Goal: Task Accomplishment & Management: Manage account settings

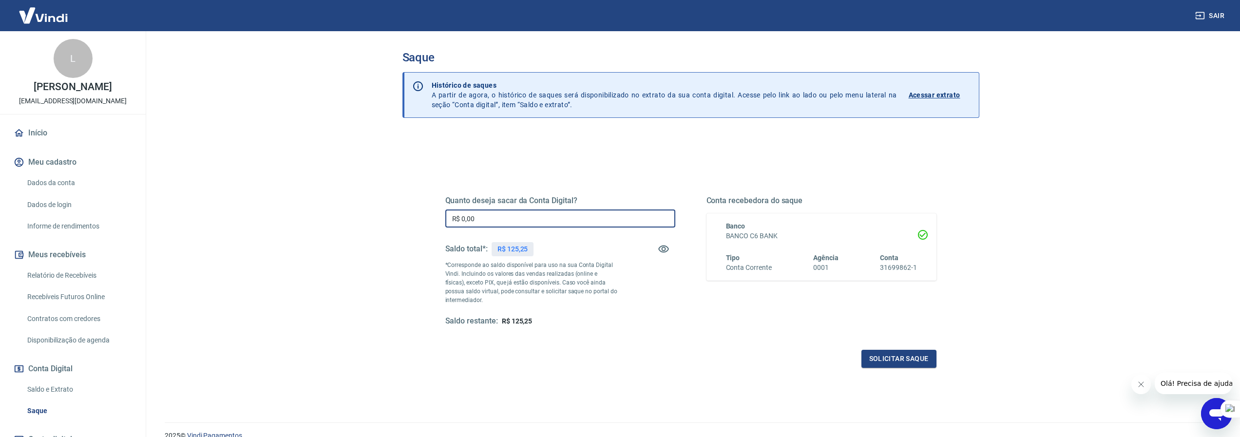
drag, startPoint x: 510, startPoint y: 214, endPoint x: 447, endPoint y: 211, distance: 62.4
click at [450, 212] on input "R$ 0,00" at bounding box center [560, 218] width 230 height 18
type input "R$ 125,25"
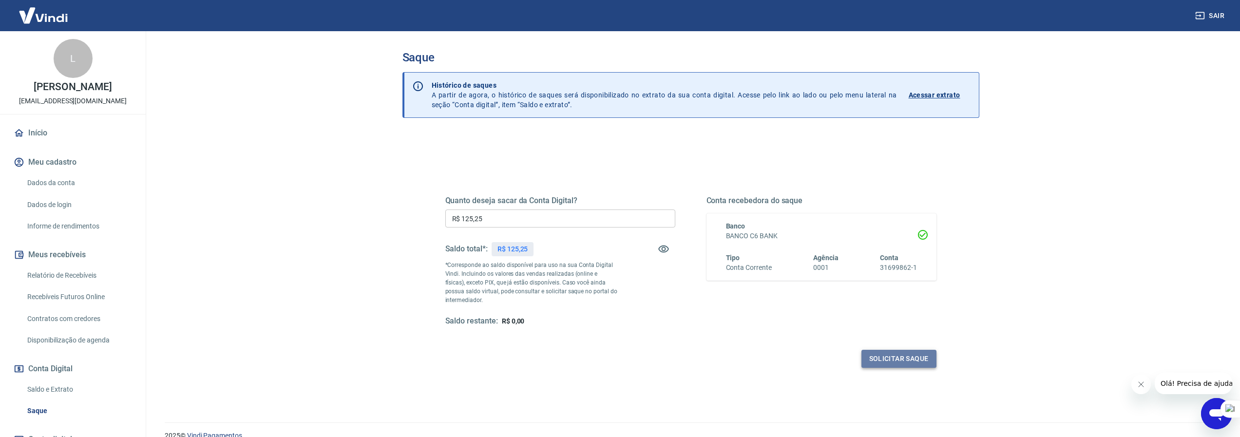
click at [920, 352] on button "Solicitar saque" at bounding box center [898, 359] width 75 height 18
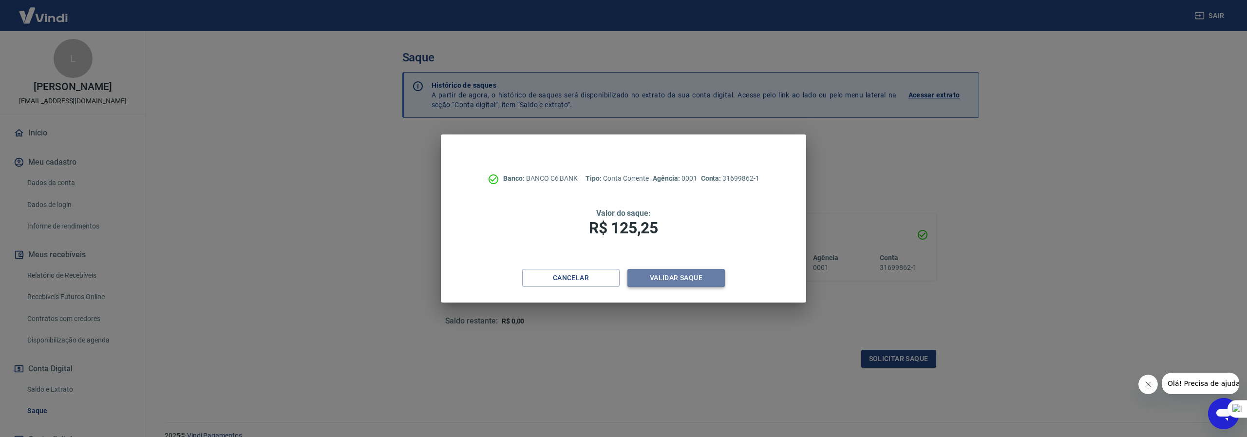
click at [686, 269] on button "Validar saque" at bounding box center [675, 278] width 97 height 18
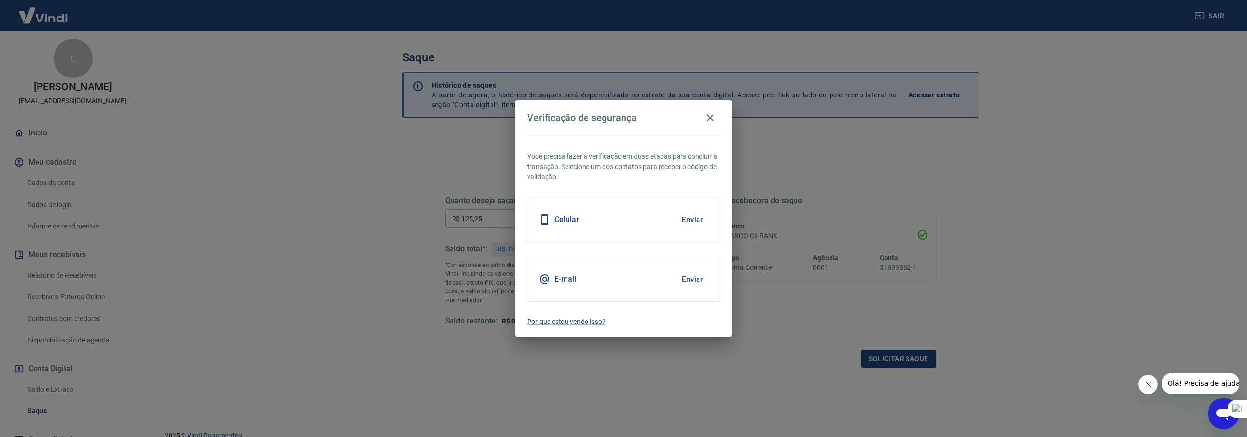
click at [607, 225] on div "Celular Enviar" at bounding box center [623, 220] width 193 height 44
drag, startPoint x: 690, startPoint y: 222, endPoint x: 685, endPoint y: 218, distance: 5.9
click at [691, 222] on button "Enviar" at bounding box center [693, 219] width 32 height 20
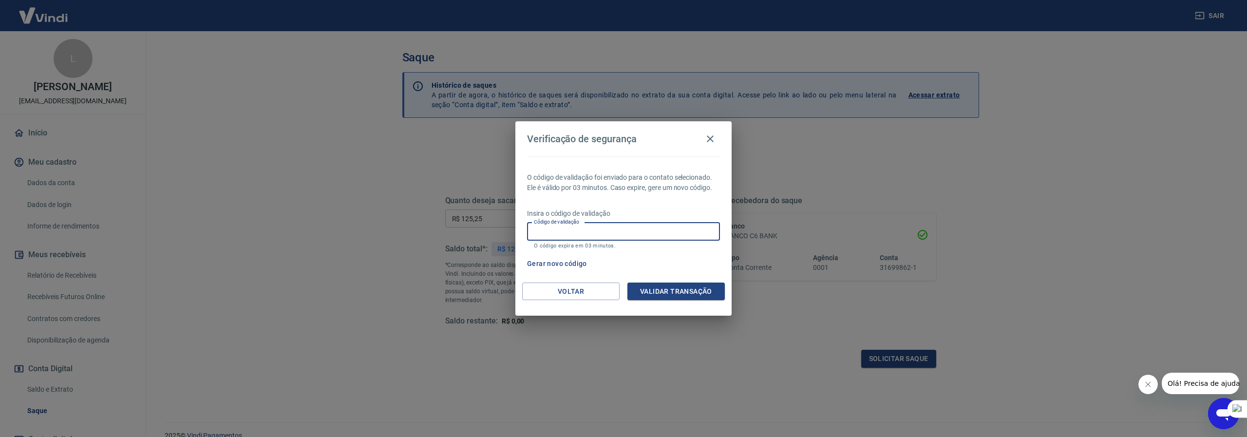
click at [665, 228] on input "Código de validação" at bounding box center [623, 232] width 193 height 18
click at [797, 171] on div "Verificação de segurança O código de validação foi enviado para o contato selec…" at bounding box center [623, 218] width 1247 height 437
click at [597, 229] on input "Código de validação" at bounding box center [623, 232] width 193 height 18
drag, startPoint x: 888, startPoint y: 183, endPoint x: 893, endPoint y: 183, distance: 4.9
click at [888, 182] on div "Verificação de segurança O código de validação foi enviado para o contato selec…" at bounding box center [623, 218] width 1247 height 437
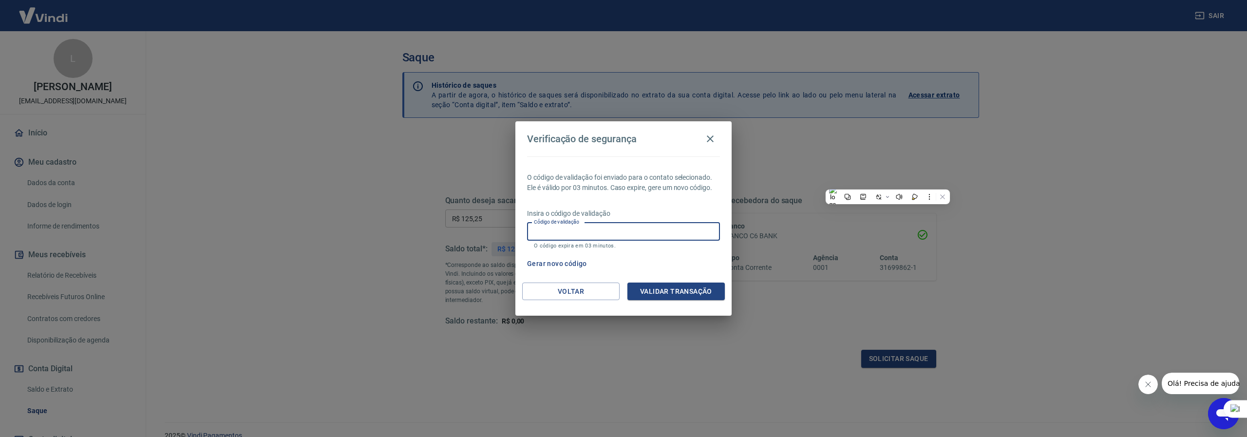
click at [625, 227] on input "Código de validação" at bounding box center [623, 232] width 193 height 18
click at [625, 225] on input "Código de validação" at bounding box center [623, 232] width 193 height 18
click at [556, 354] on div "Verificação de segurança O código de validação foi enviado para o contato selec…" at bounding box center [623, 218] width 1247 height 437
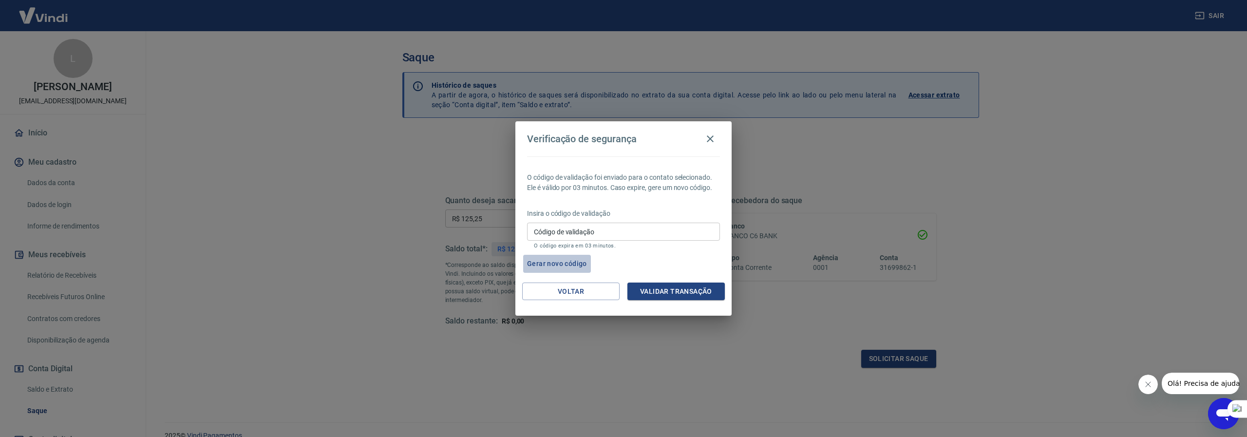
click at [559, 259] on button "Gerar novo código" at bounding box center [557, 264] width 68 height 18
click at [617, 232] on input "Código de validação" at bounding box center [623, 232] width 193 height 18
click at [1021, 169] on div "Verificação de segurança O código de validação foi enviado para o contato selec…" at bounding box center [623, 218] width 1247 height 437
click at [679, 291] on button "Validar transação" at bounding box center [675, 292] width 97 height 18
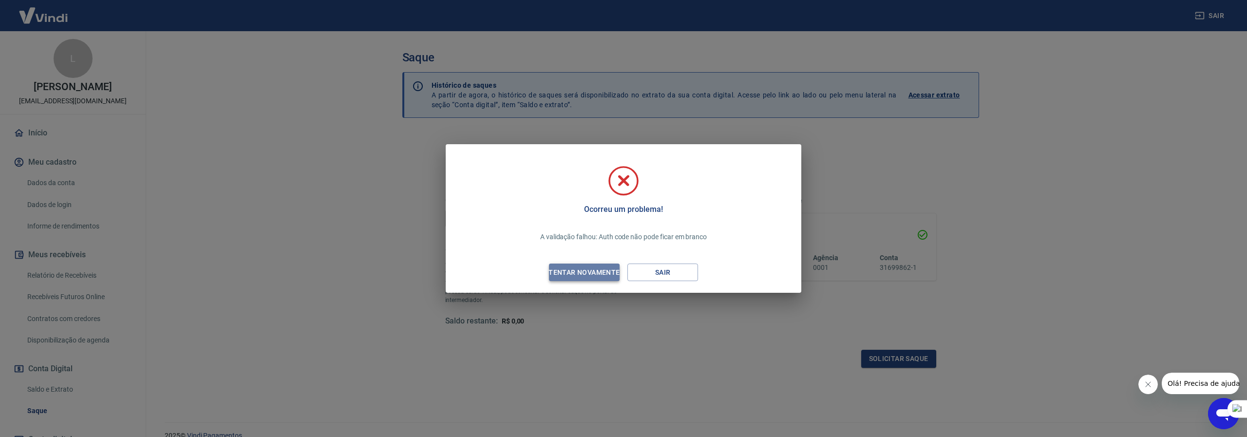
click at [585, 274] on div "Tentar novamente" at bounding box center [584, 272] width 95 height 12
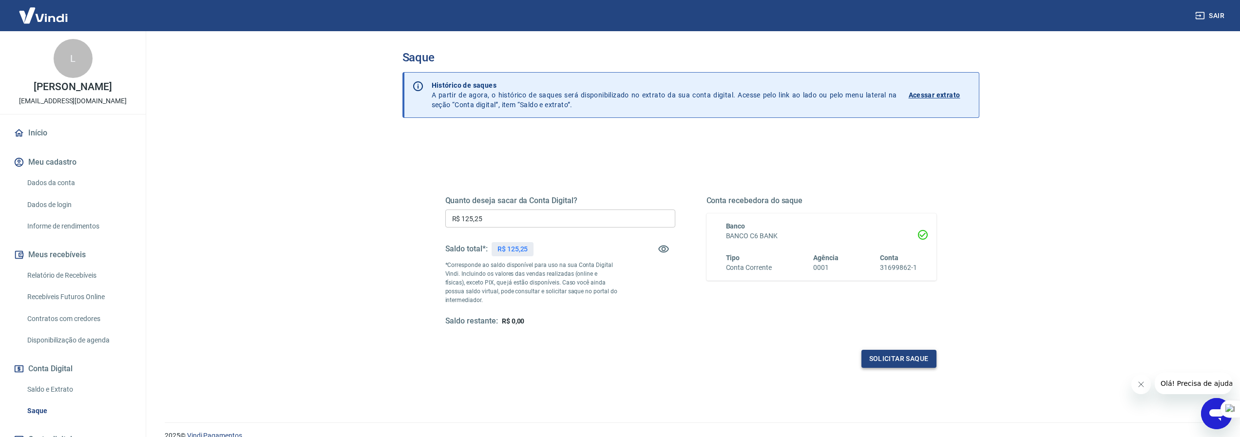
click at [891, 354] on button "Solicitar saque" at bounding box center [898, 359] width 75 height 18
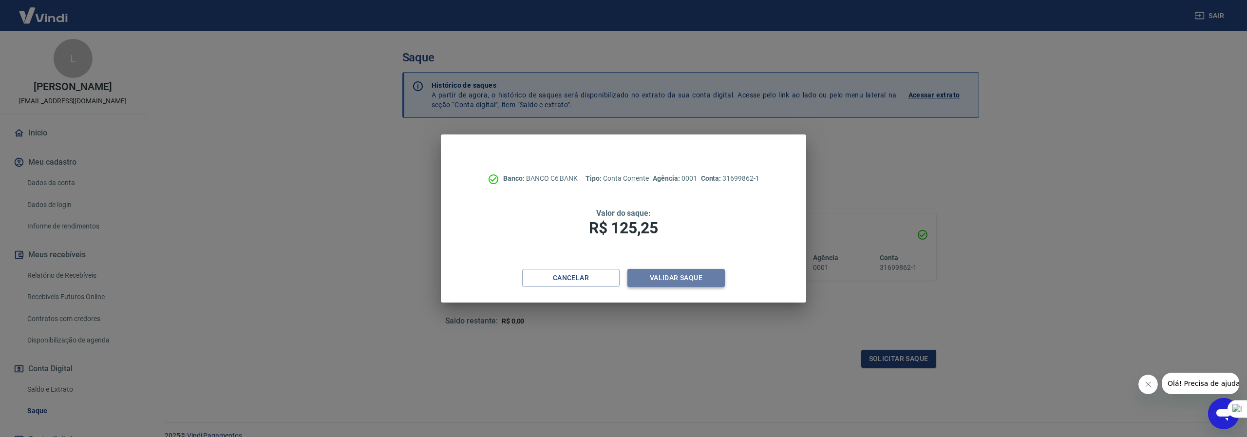
click at [680, 280] on button "Validar saque" at bounding box center [675, 278] width 97 height 18
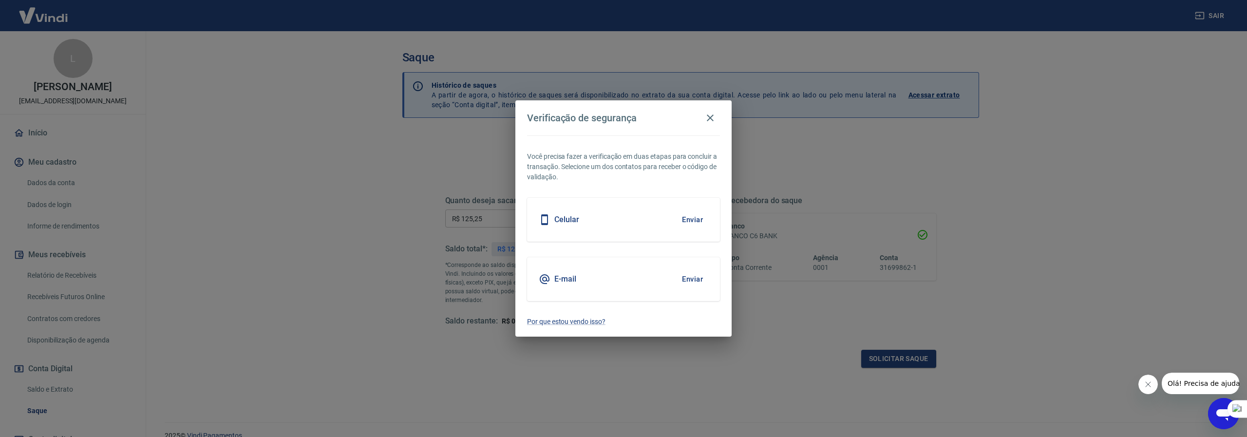
click at [631, 218] on div "Celular Enviar" at bounding box center [623, 220] width 193 height 44
click at [690, 221] on button "Enviar" at bounding box center [693, 219] width 32 height 20
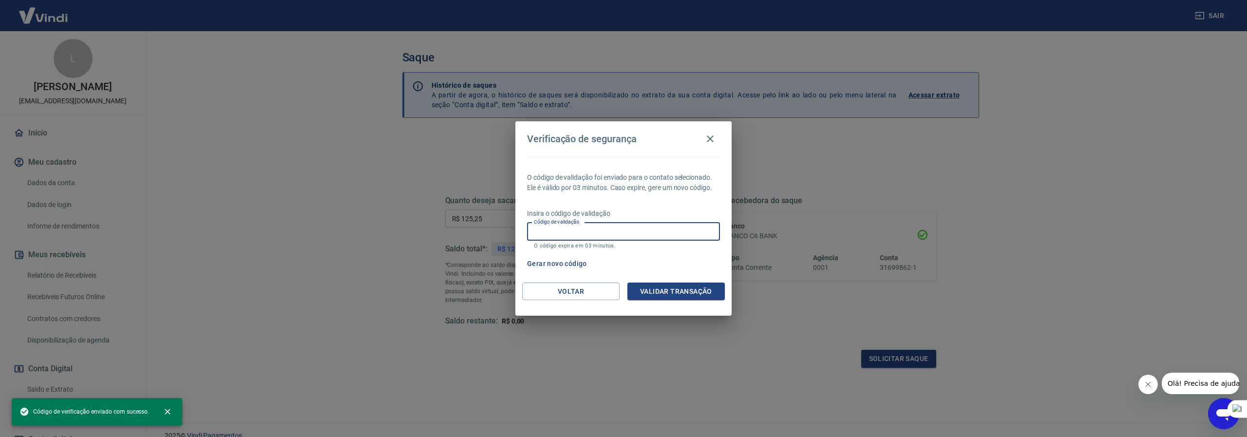
click at [688, 230] on input "Código de validação" at bounding box center [623, 232] width 193 height 18
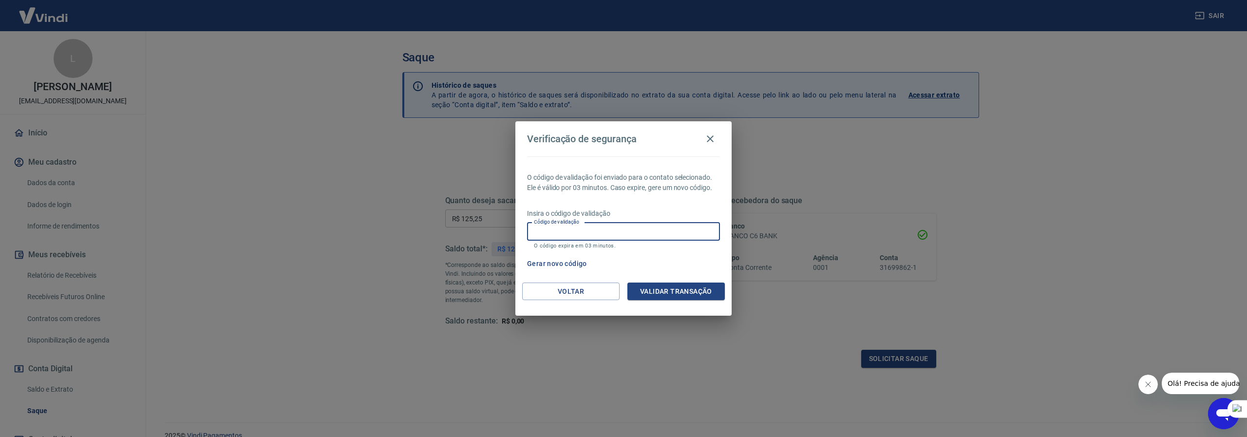
click at [686, 229] on input "Código de validação" at bounding box center [623, 232] width 193 height 18
click at [837, 162] on div "Verificação de segurança O código de validação foi enviado para o contato selec…" at bounding box center [623, 218] width 1247 height 437
click at [621, 232] on input "Código de validação" at bounding box center [623, 232] width 193 height 18
click at [621, 231] on input "Código de validação" at bounding box center [623, 232] width 193 height 18
click at [903, 155] on div "Verificação de segurança O código de validação foi enviado para o contato selec…" at bounding box center [623, 218] width 1247 height 437
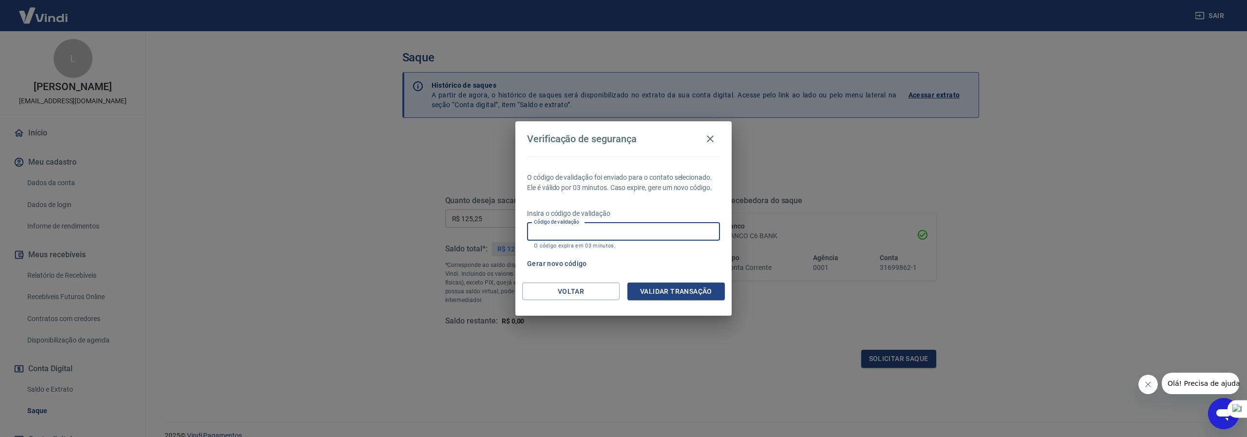
click at [616, 228] on input "Código de validação" at bounding box center [623, 232] width 193 height 18
click at [684, 226] on input "Código de validação" at bounding box center [623, 232] width 193 height 18
click at [839, 175] on div "Verificação de segurança O código de validação foi enviado para o contato selec…" at bounding box center [623, 218] width 1247 height 437
click at [564, 289] on button "Voltar" at bounding box center [570, 292] width 97 height 18
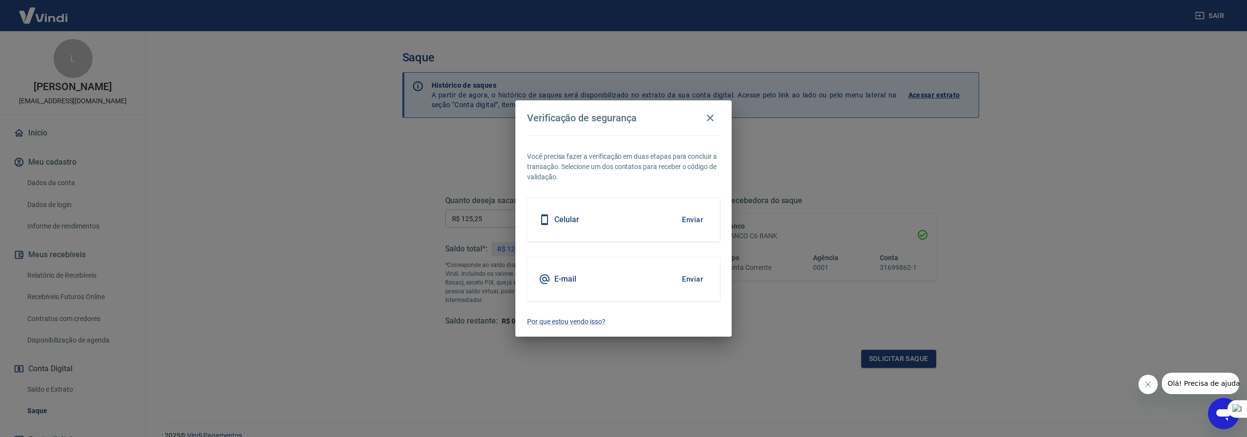
click at [578, 272] on div "E-mail Enviar" at bounding box center [623, 279] width 193 height 44
click at [684, 277] on button "Enviar" at bounding box center [693, 279] width 32 height 20
click at [691, 279] on button "Enviar" at bounding box center [693, 279] width 32 height 20
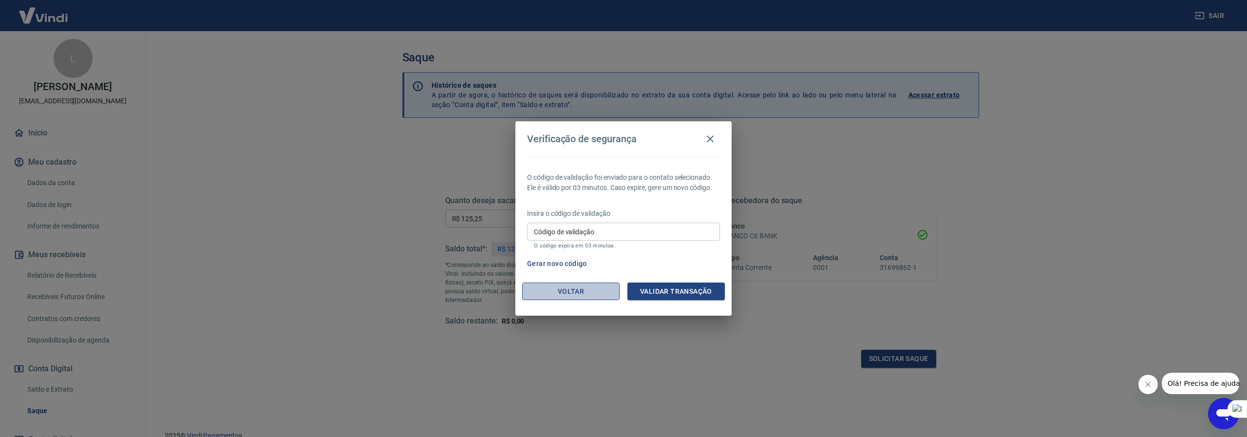
click at [567, 292] on button "Voltar" at bounding box center [570, 292] width 97 height 18
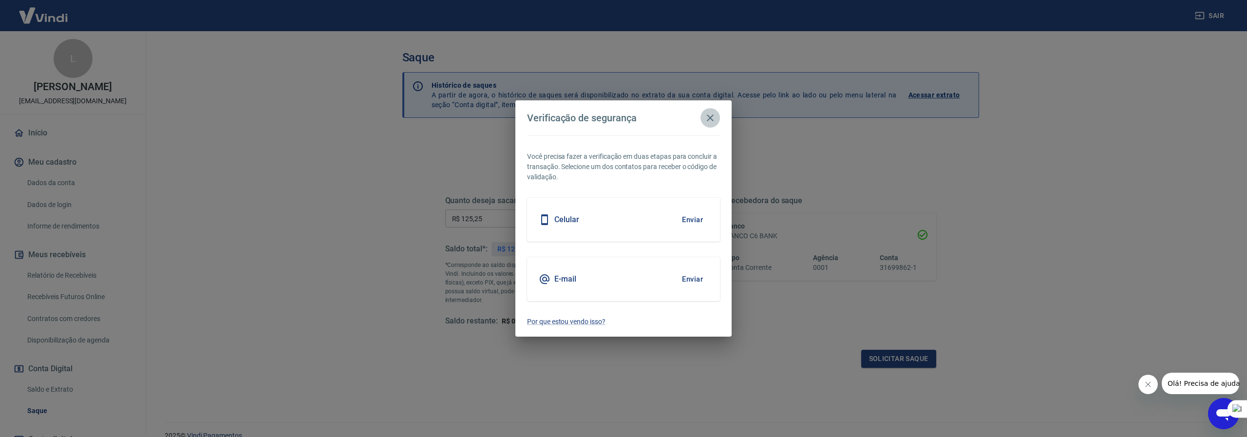
click at [713, 113] on icon "button" at bounding box center [710, 118] width 12 height 12
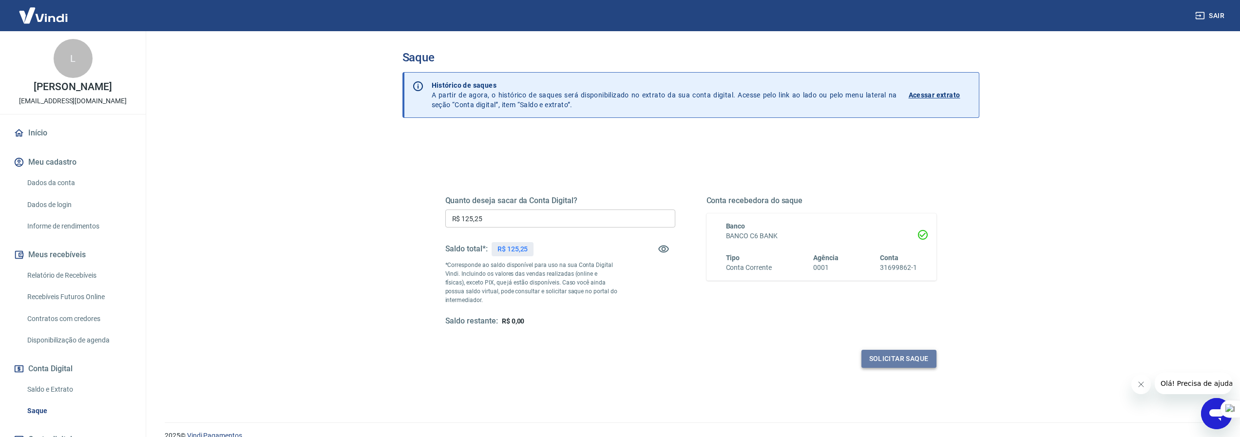
click at [900, 357] on button "Solicitar saque" at bounding box center [898, 359] width 75 height 18
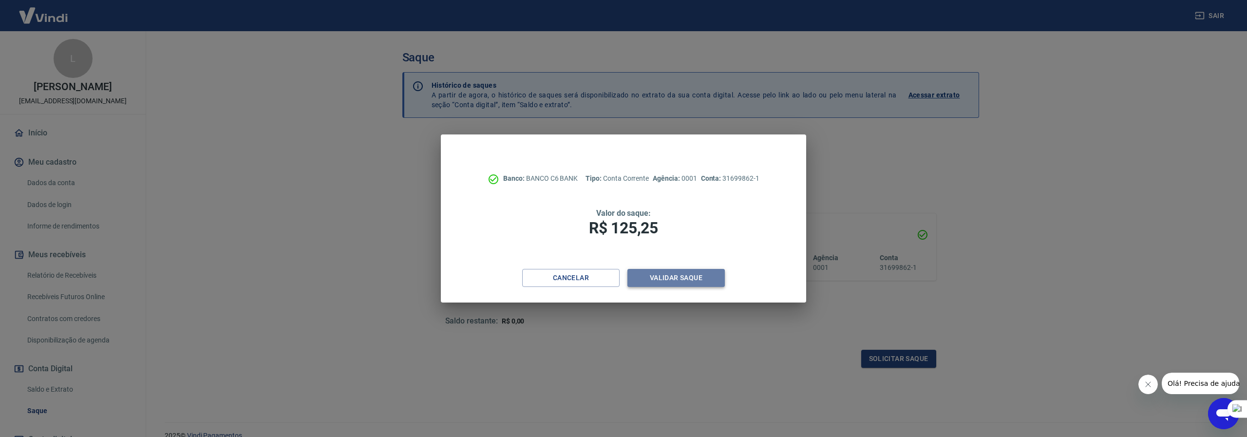
click at [673, 274] on button "Validar saque" at bounding box center [675, 278] width 97 height 18
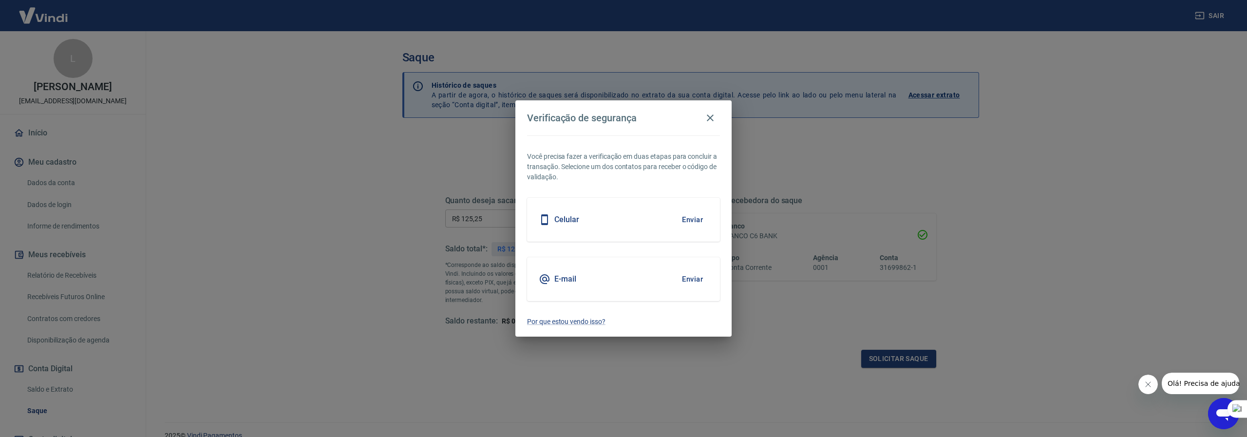
click at [608, 212] on div "Celular Enviar" at bounding box center [623, 220] width 193 height 44
click at [690, 219] on button "Enviar" at bounding box center [693, 219] width 32 height 20
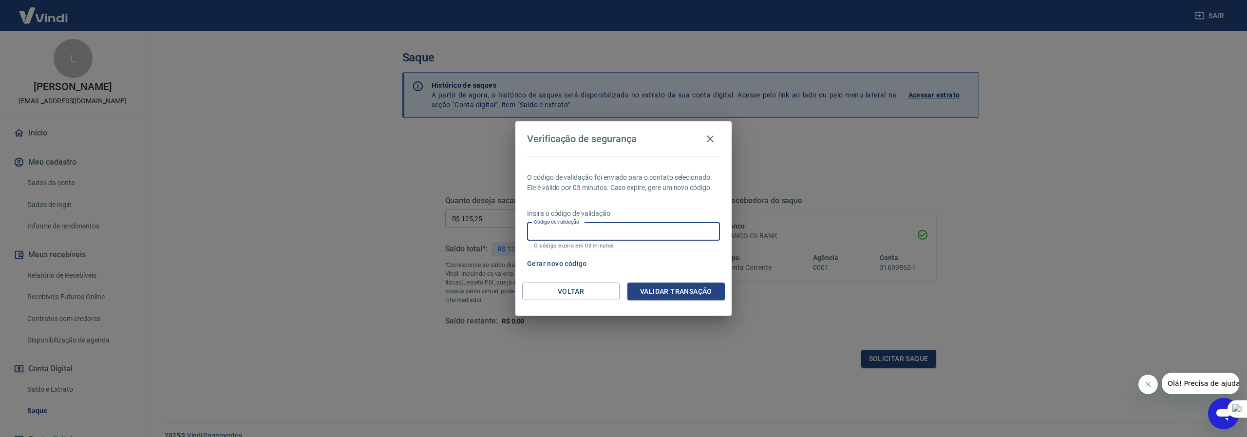
click at [589, 235] on input "Código de validação" at bounding box center [623, 232] width 193 height 18
type input "585976"
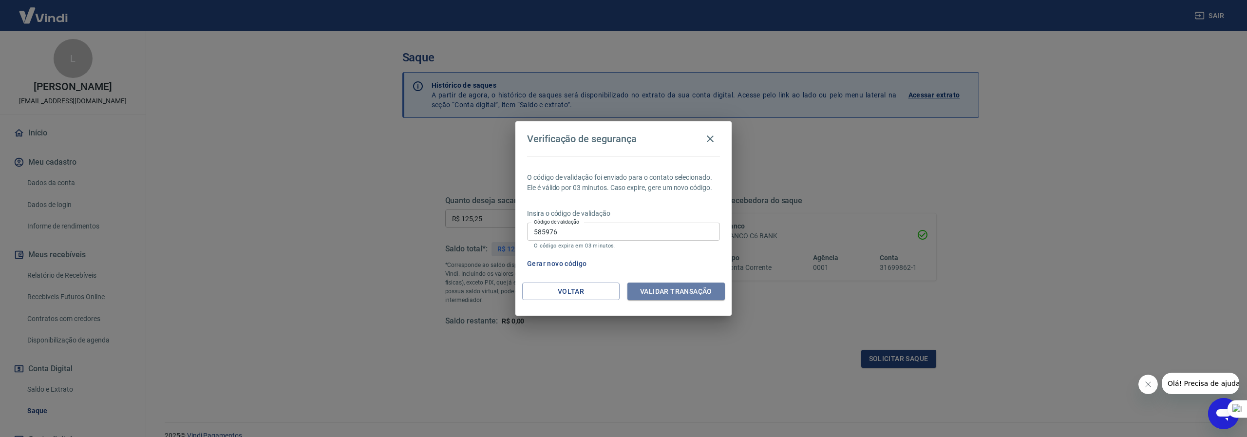
click at [693, 293] on button "Validar transação" at bounding box center [675, 292] width 97 height 18
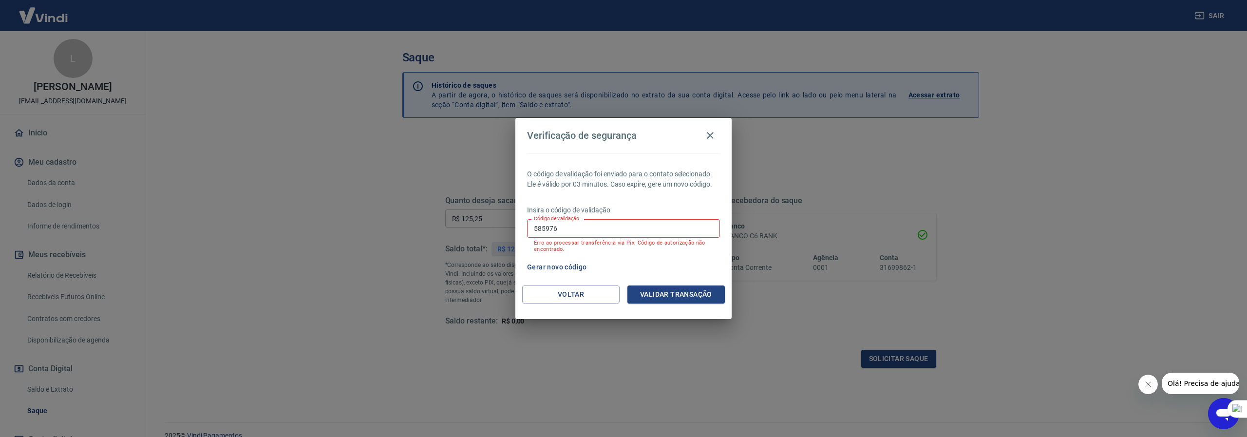
click at [51, 172] on div "Verificação de segurança O código de validação foi enviado para o contato selec…" at bounding box center [623, 218] width 1247 height 437
drag, startPoint x: 710, startPoint y: 133, endPoint x: 268, endPoint y: 146, distance: 442.1
click at [710, 133] on icon "button" at bounding box center [710, 136] width 12 height 12
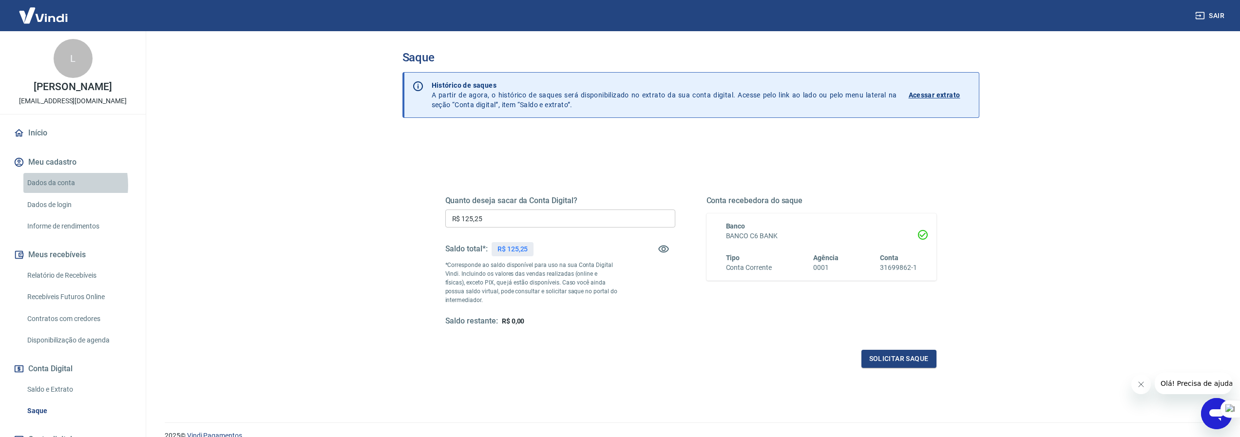
click at [44, 193] on link "Dados da conta" at bounding box center [78, 183] width 111 height 20
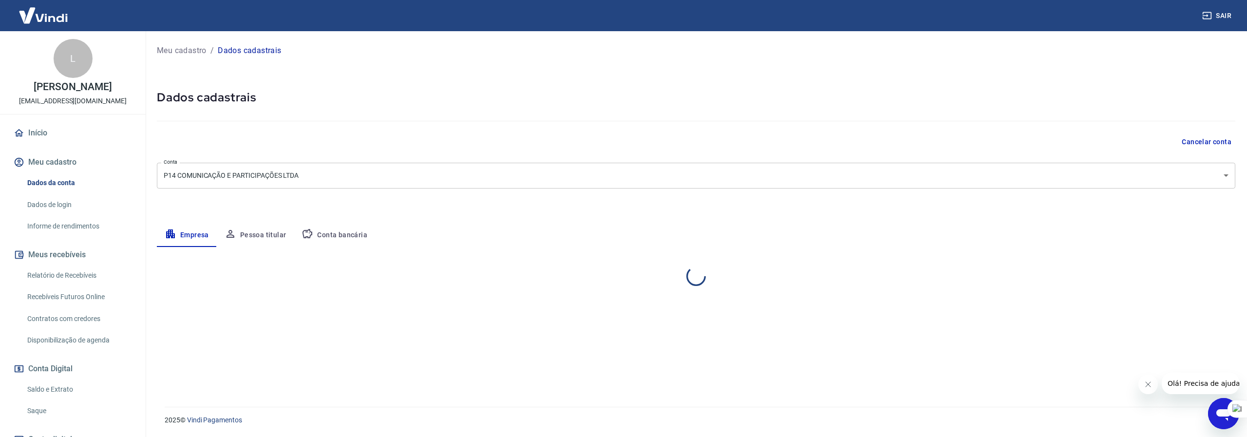
select select "PR"
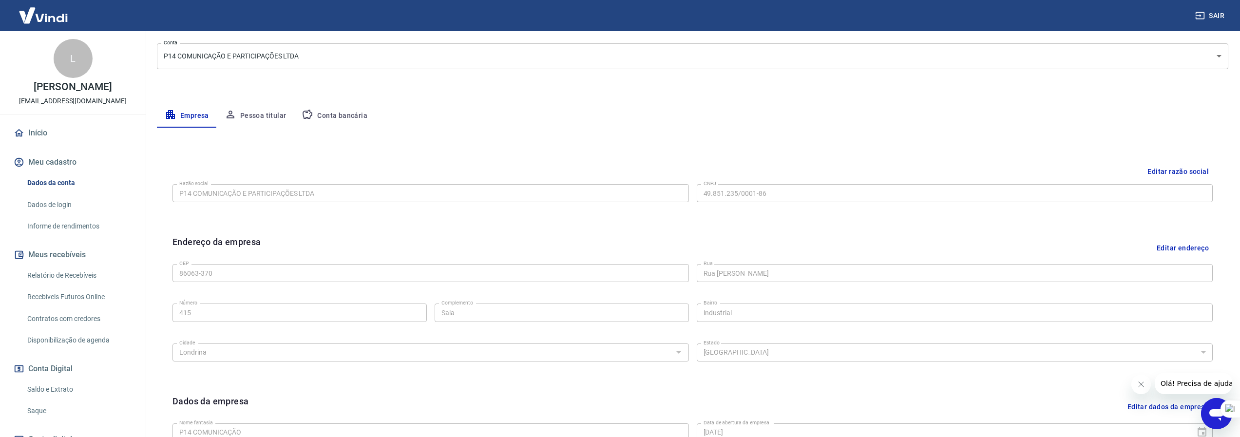
scroll to position [71, 0]
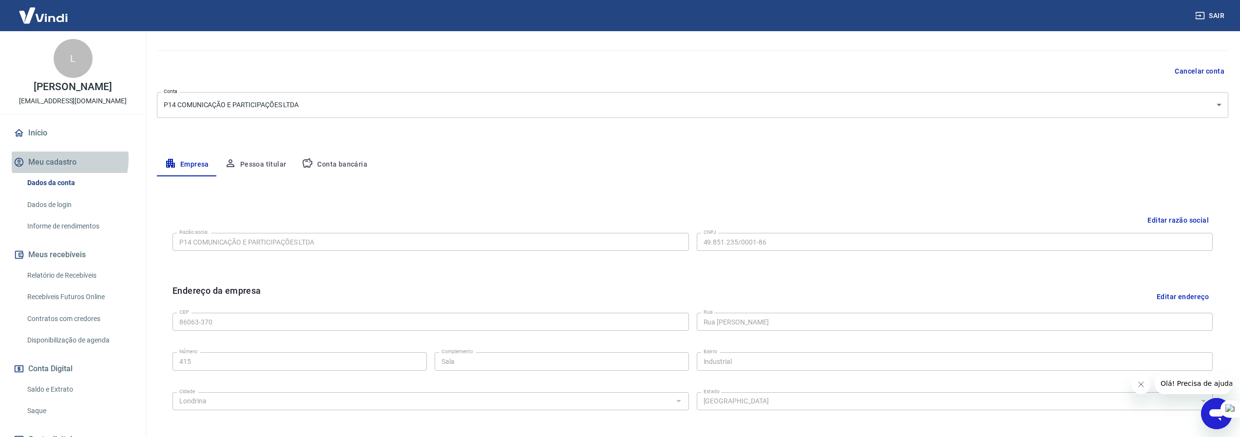
click at [54, 169] on button "Meu cadastro" at bounding box center [73, 162] width 122 height 21
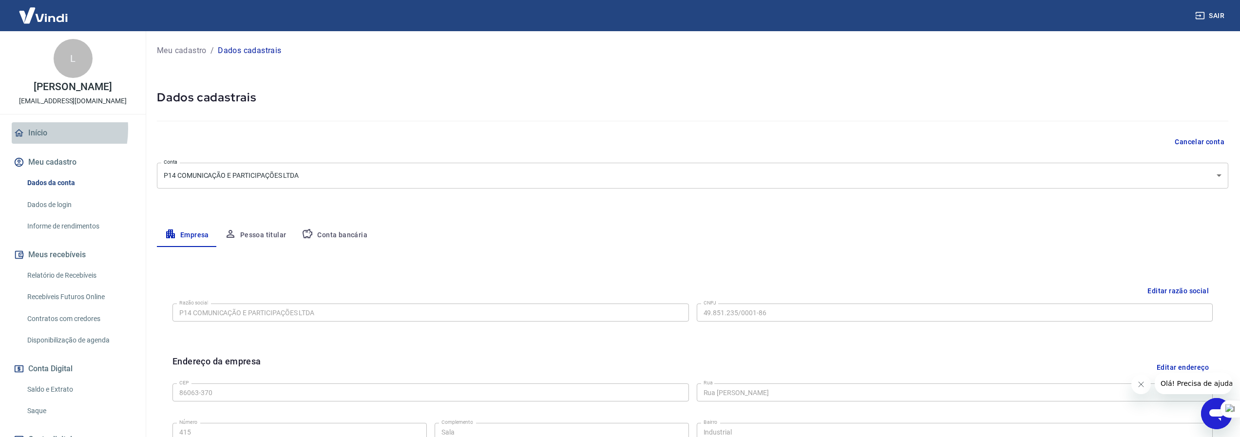
click at [29, 139] on link "Início" at bounding box center [73, 132] width 122 height 21
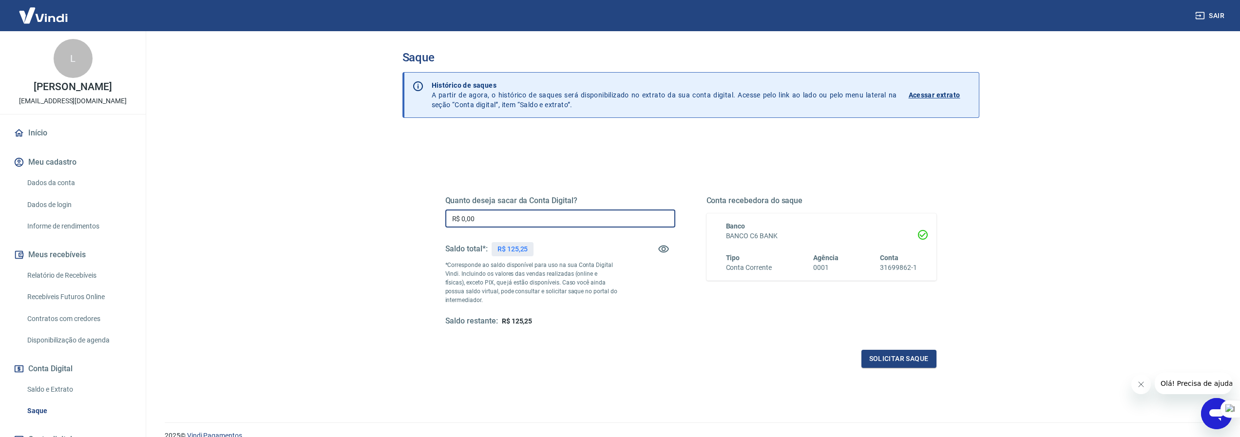
drag, startPoint x: 546, startPoint y: 219, endPoint x: 423, endPoint y: 198, distance: 124.5
click at [423, 198] on div "Quanto deseja sacar da Conta Digital? R$ 0,00 ​ Saldo total*: R$ 125,25 *Corres…" at bounding box center [691, 266] width 538 height 227
type input "R$ 125,25"
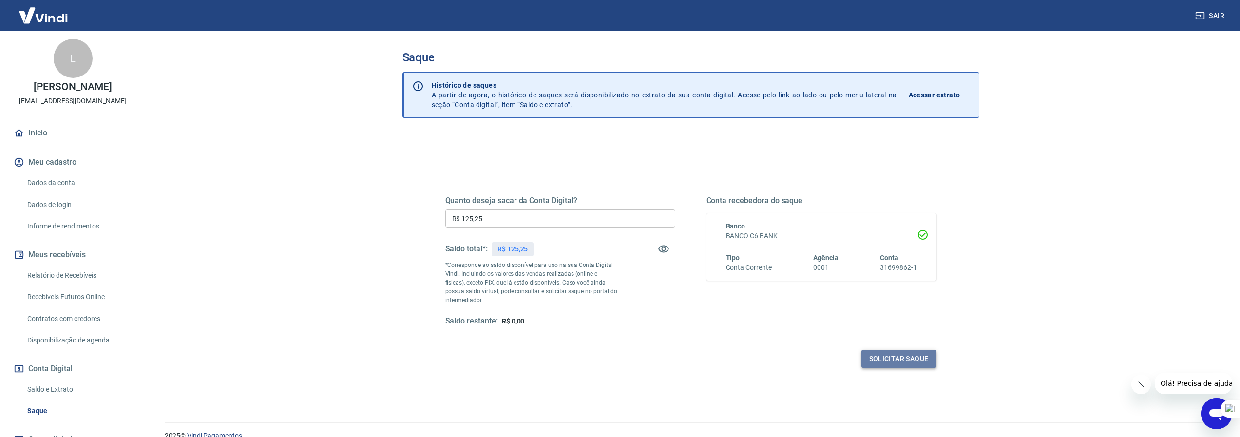
click at [922, 354] on button "Solicitar saque" at bounding box center [898, 359] width 75 height 18
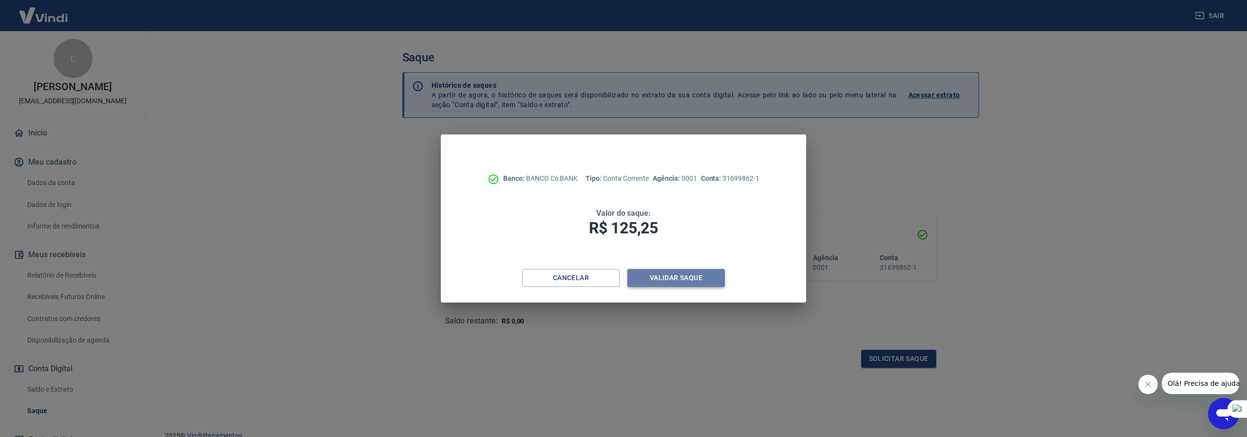
click at [679, 278] on button "Validar saque" at bounding box center [675, 278] width 97 height 18
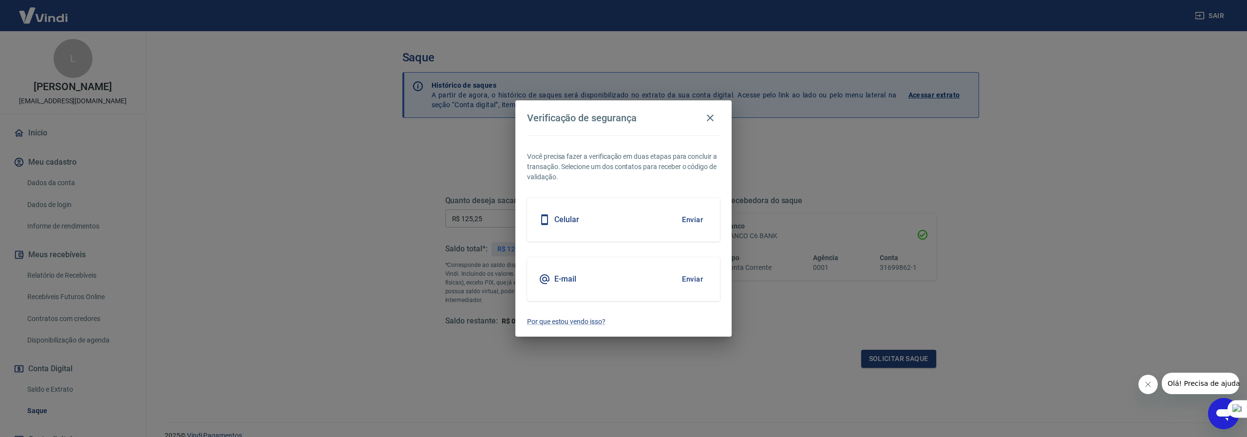
click at [651, 225] on div "Celular Enviar" at bounding box center [623, 220] width 193 height 44
click at [695, 222] on button "Enviar" at bounding box center [693, 219] width 32 height 20
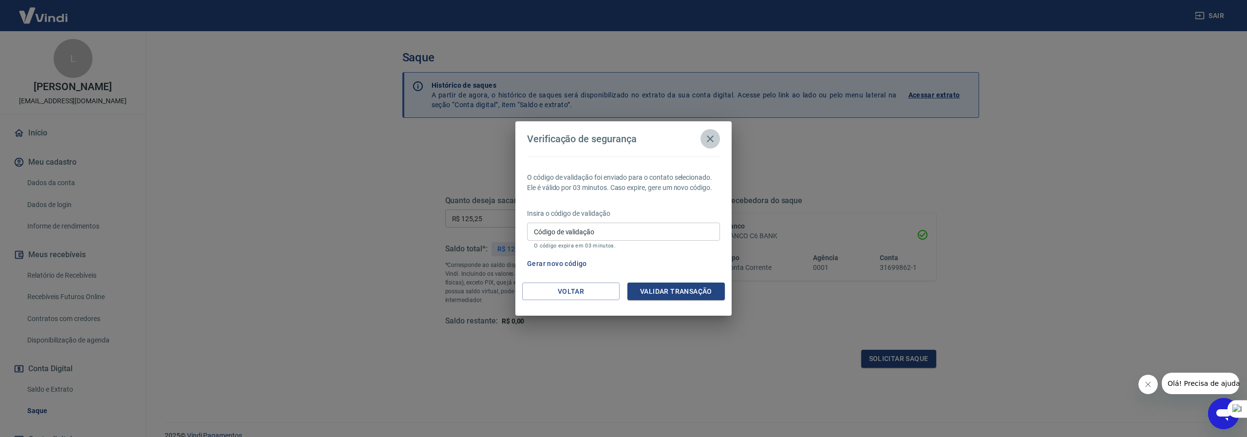
click at [715, 142] on icon "button" at bounding box center [710, 139] width 12 height 12
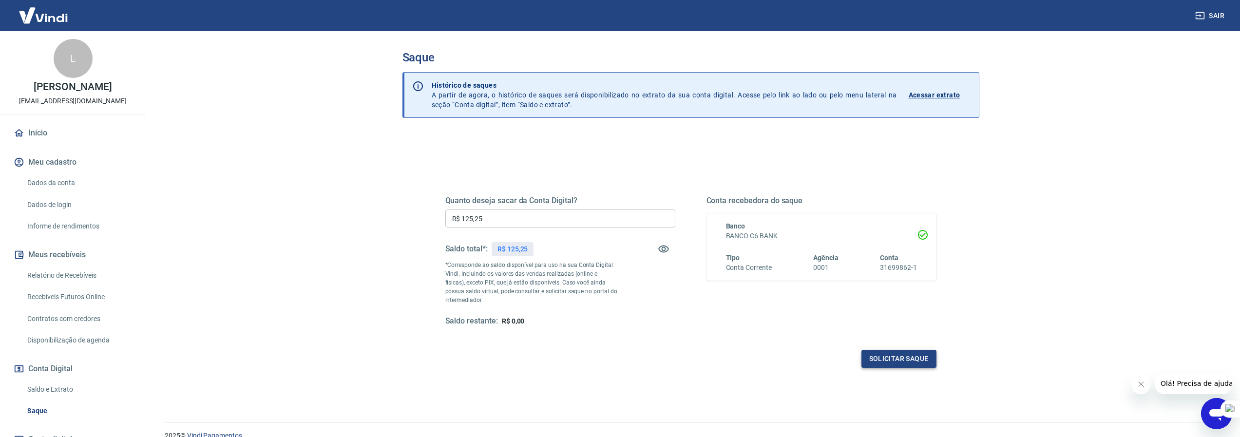
click at [903, 361] on button "Solicitar saque" at bounding box center [898, 359] width 75 height 18
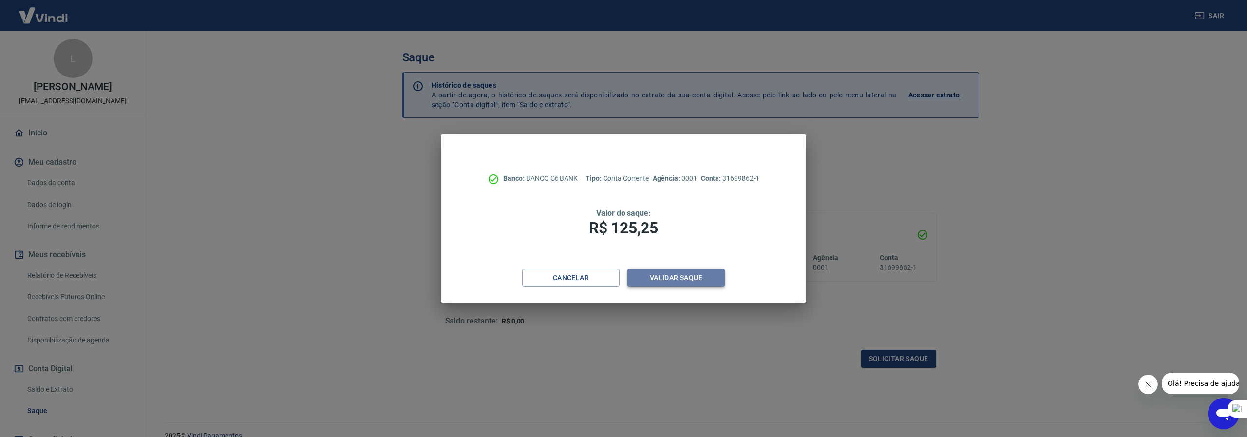
click at [704, 281] on button "Validar saque" at bounding box center [675, 278] width 97 height 18
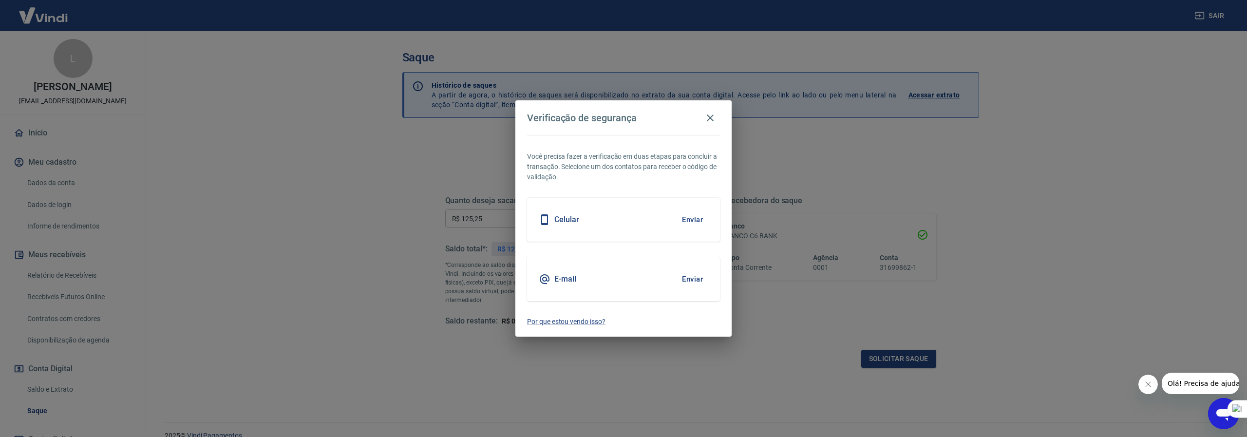
click at [593, 220] on div "Celular Enviar" at bounding box center [623, 220] width 193 height 44
click at [698, 219] on button "Enviar" at bounding box center [693, 219] width 32 height 20
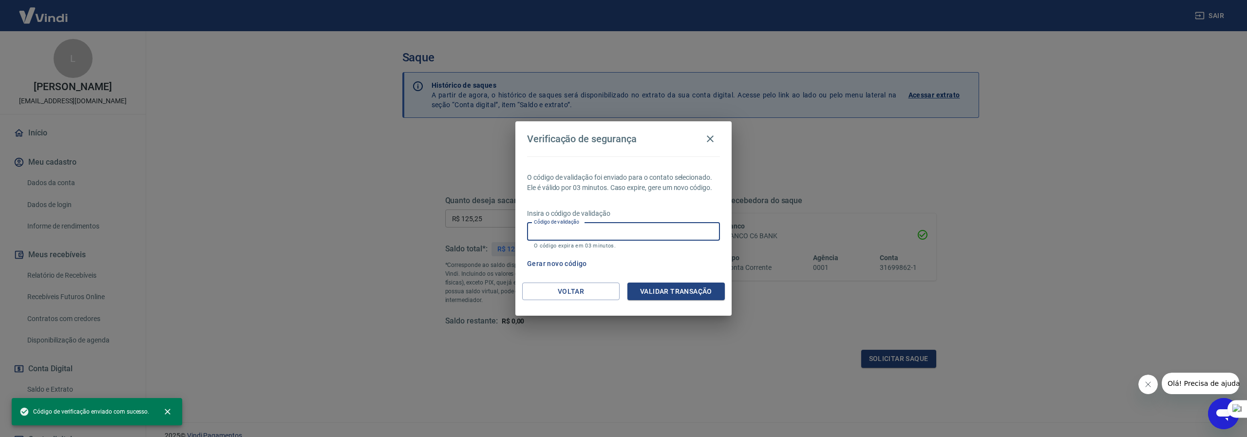
click at [569, 229] on input "Código de validação" at bounding box center [623, 232] width 193 height 18
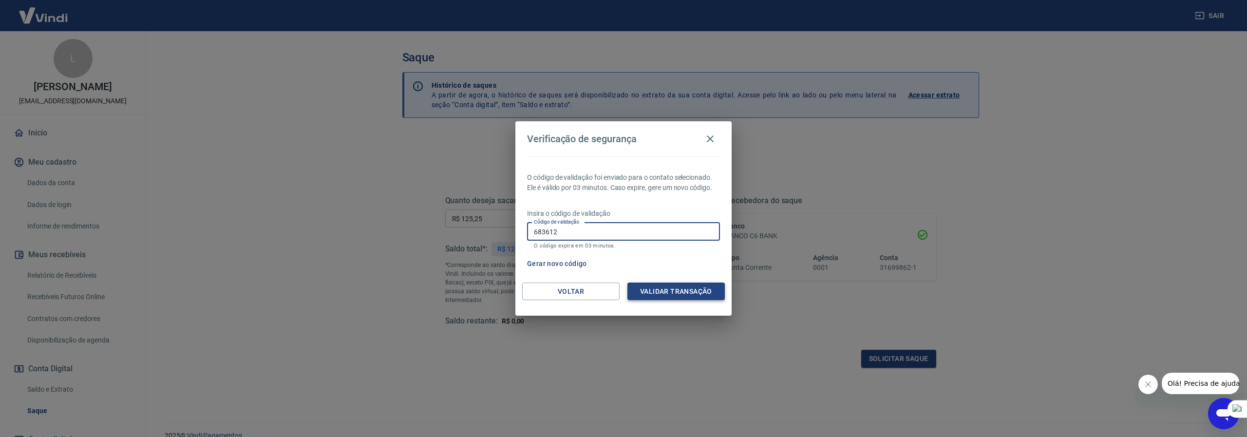
type input "683612"
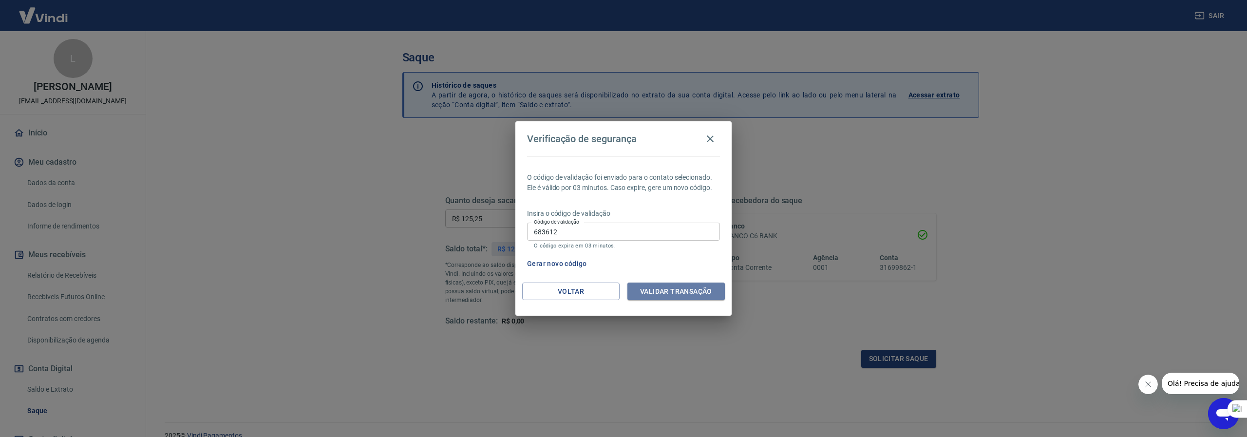
click at [720, 296] on button "Validar transação" at bounding box center [675, 292] width 97 height 18
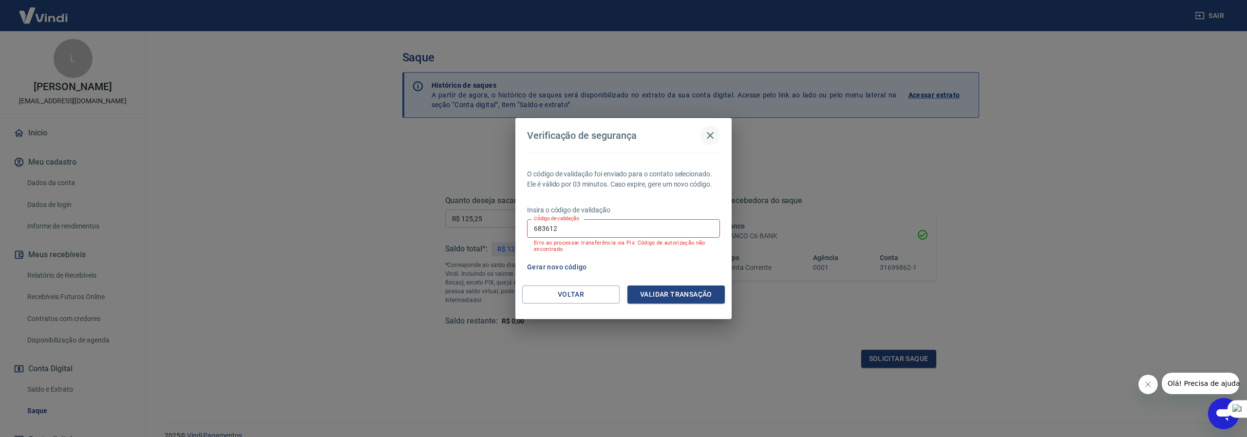
click at [708, 139] on icon "button" at bounding box center [710, 136] width 12 height 12
